Goal: Task Accomplishment & Management: Manage account settings

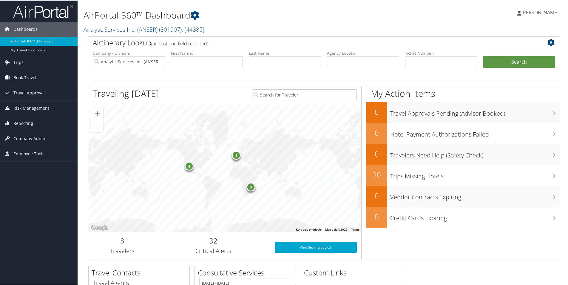
click at [26, 78] on span "Book Travel" at bounding box center [24, 77] width 23 height 15
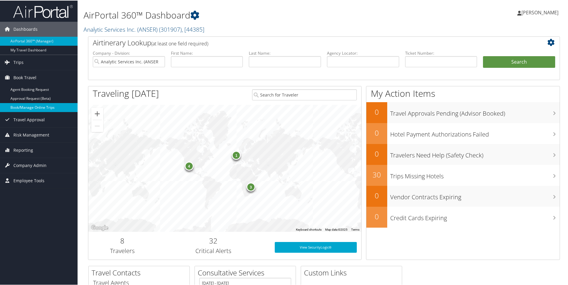
click at [53, 108] on link "Book/Manage Online Trips" at bounding box center [39, 106] width 78 height 9
click at [29, 167] on span "Company Admin" at bounding box center [29, 164] width 33 height 15
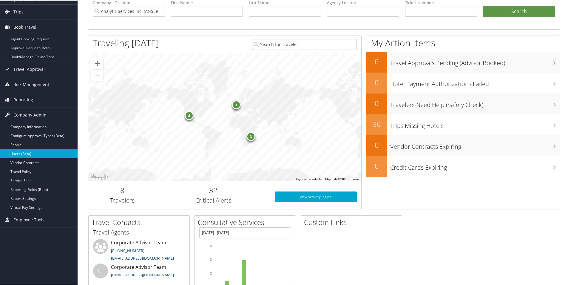
scroll to position [60, 0]
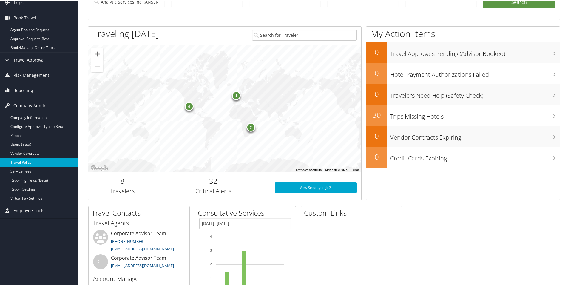
click at [34, 162] on link "Travel Policy" at bounding box center [39, 161] width 78 height 9
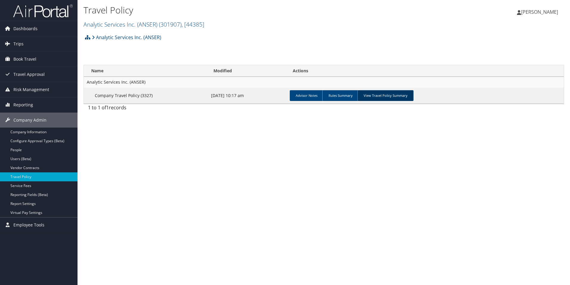
drag, startPoint x: 398, startPoint y: 98, endPoint x: 404, endPoint y: 98, distance: 6.3
click at [398, 98] on link "View Travel Policy Summary" at bounding box center [386, 95] width 56 height 11
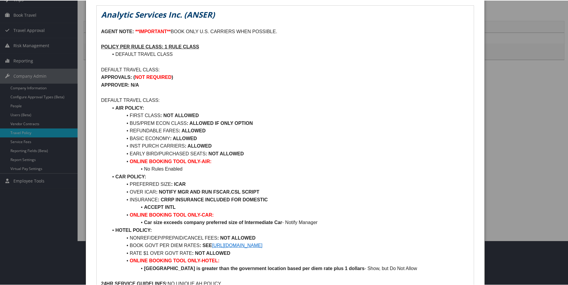
scroll to position [35, 0]
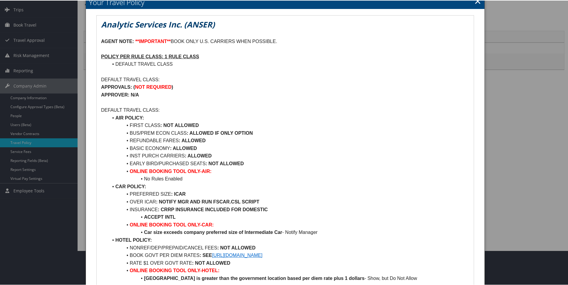
click at [474, 2] on link "×" at bounding box center [477, 0] width 7 height 12
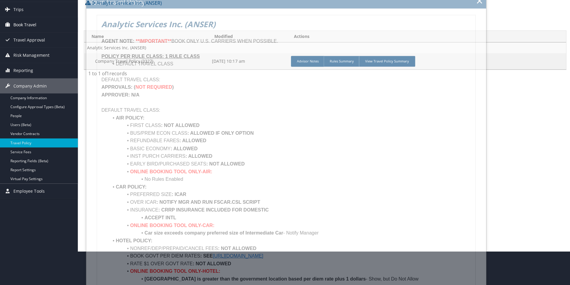
scroll to position [0, 0]
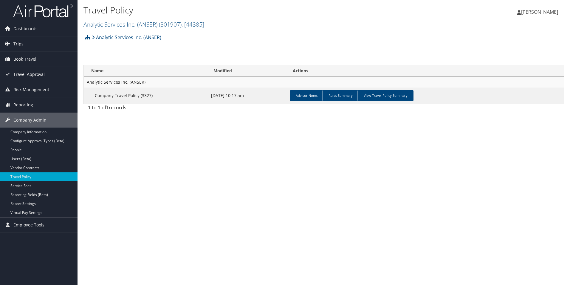
click at [35, 74] on span "Travel Approval" at bounding box center [28, 74] width 31 height 15
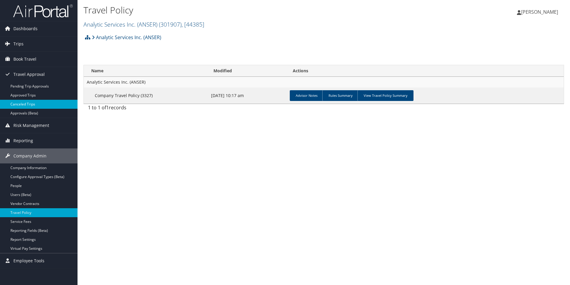
click at [44, 106] on link "Canceled Trips" at bounding box center [39, 104] width 78 height 9
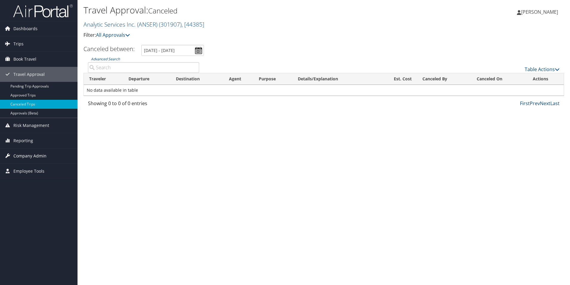
click at [39, 156] on span "Company Admin" at bounding box center [29, 155] width 33 height 15
